Goal: Task Accomplishment & Management: Manage account settings

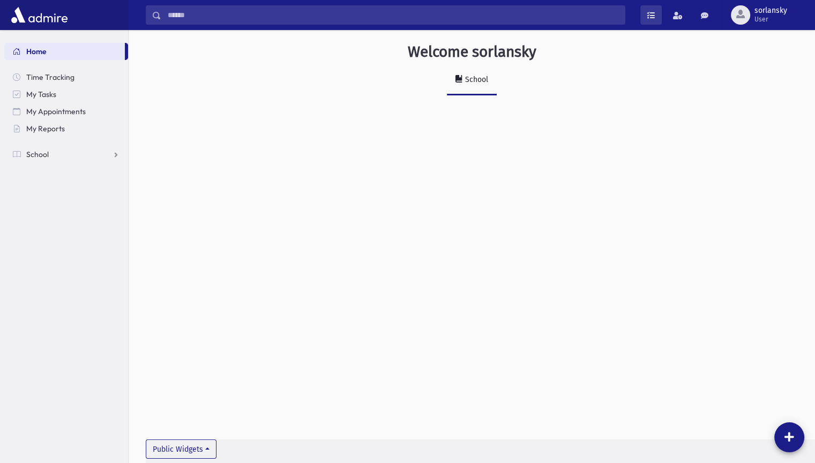
click at [654, 15] on span at bounding box center [651, 16] width 8 height 8
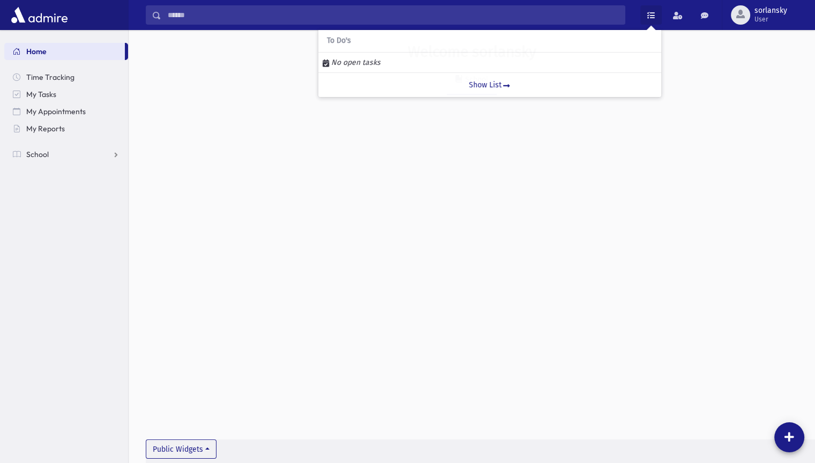
click at [702, 67] on div "School" at bounding box center [472, 84] width 652 height 39
click at [28, 17] on img at bounding box center [40, 14] width 62 height 21
click at [115, 431] on section "Home Time Tracking My Tasks My Appointments My Reports School School Students A…" at bounding box center [64, 246] width 128 height 433
click at [153, 13] on span at bounding box center [157, 16] width 9 height 8
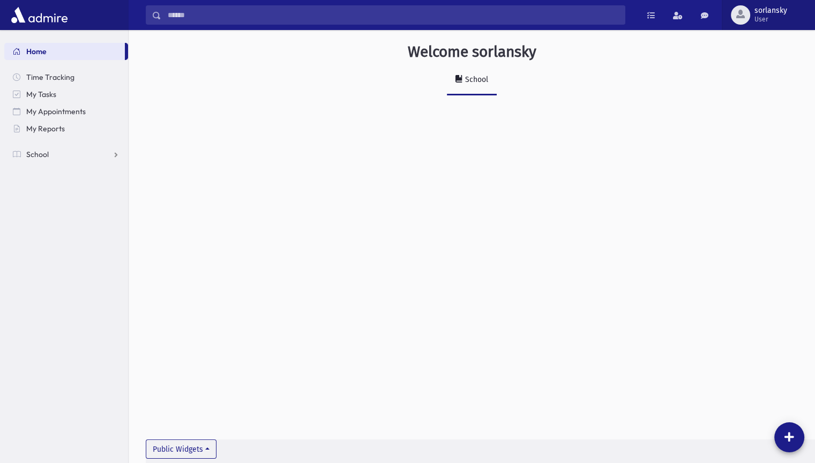
click at [741, 15] on span "button" at bounding box center [740, 14] width 9 height 9
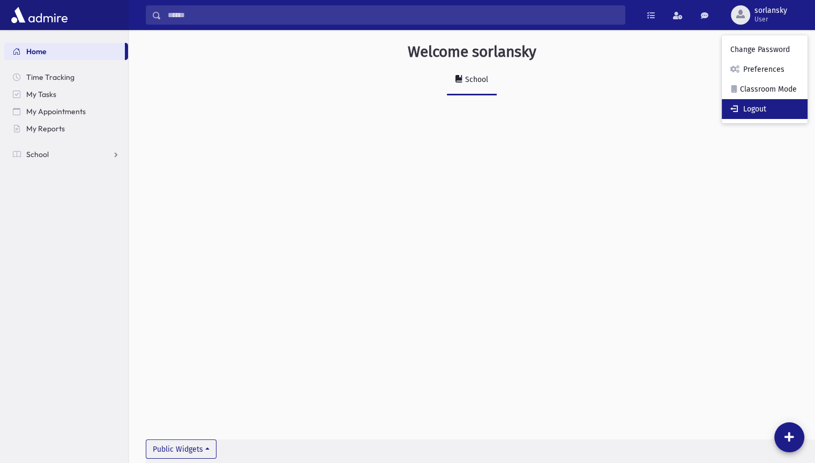
click at [750, 108] on link "Logout" at bounding box center [765, 109] width 86 height 20
